Goal: Task Accomplishment & Management: Manage account settings

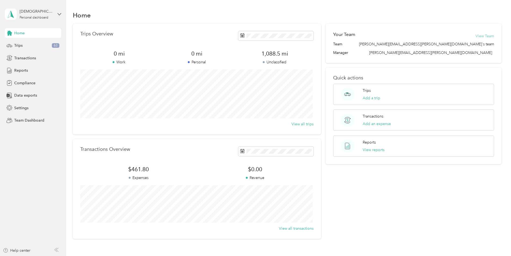
click at [480, 36] on button "View Team" at bounding box center [484, 36] width 19 height 6
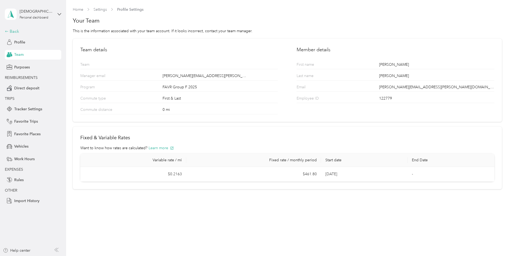
click at [16, 29] on div "Back" at bounding box center [32, 31] width 54 height 6
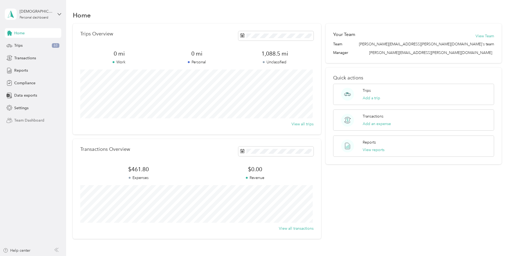
click at [25, 119] on span "Team Dashboard" at bounding box center [29, 121] width 30 height 6
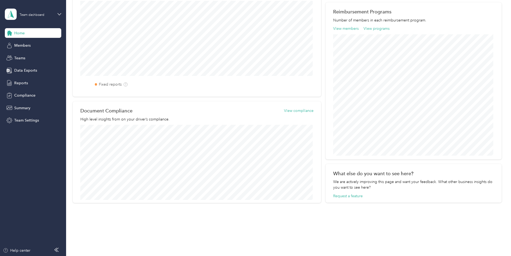
scroll to position [167, 0]
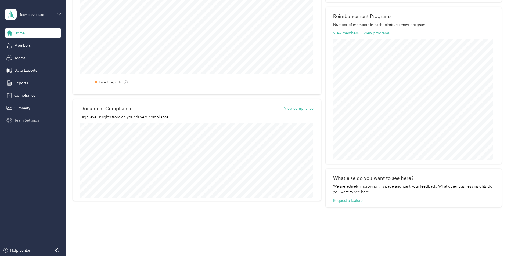
click at [30, 121] on span "Team Settings" at bounding box center [26, 121] width 25 height 6
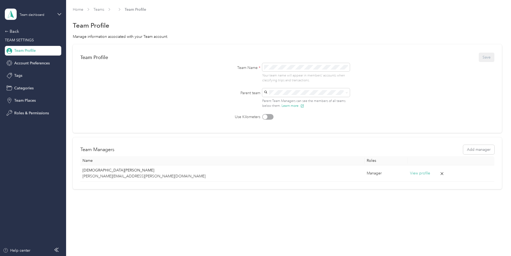
click at [4, 30] on aside "Team dashboard Back TEAM SETTINGS Team Profile Account Preferences Tags Categor…" at bounding box center [33, 128] width 66 height 256
click at [8, 31] on icon at bounding box center [7, 32] width 4 height 4
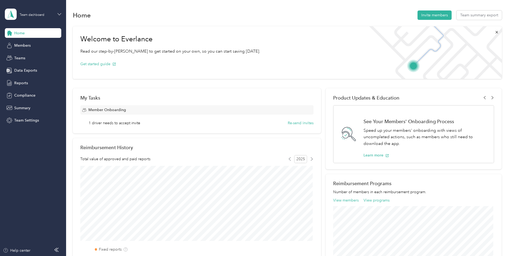
click at [59, 14] on icon at bounding box center [59, 14] width 3 height 2
click at [259, 33] on div "Welcome to Everlance Read our step-by-[PERSON_NAME] to get started on your own,…" at bounding box center [287, 52] width 429 height 53
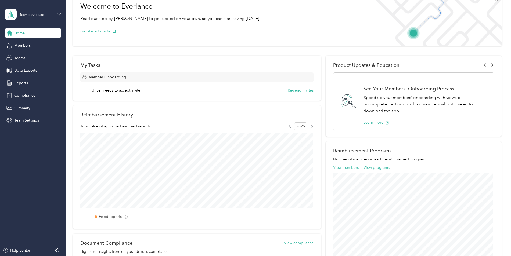
scroll to position [134, 0]
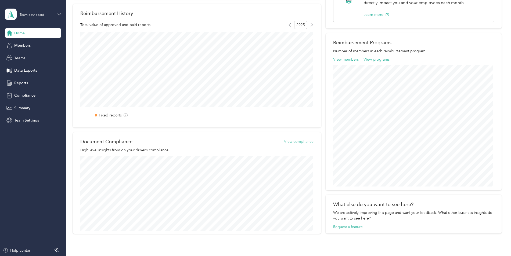
click at [296, 141] on button "View compliance" at bounding box center [299, 142] width 30 height 6
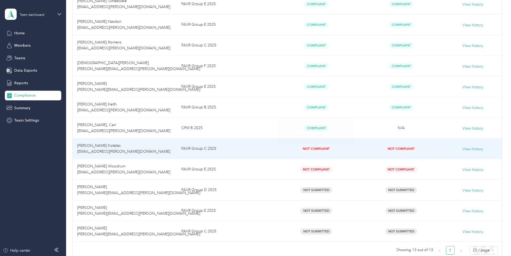
scroll to position [161, 0]
